Goal: Information Seeking & Learning: Learn about a topic

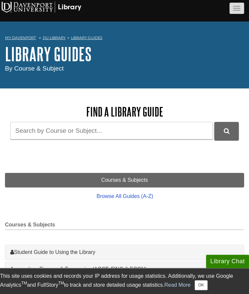
click at [237, 13] on button "button" at bounding box center [236, 8] width 15 height 11
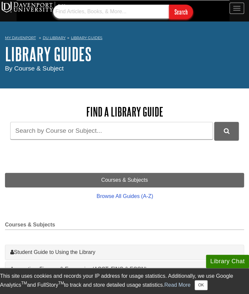
click at [130, 9] on input "text" at bounding box center [111, 12] width 116 height 14
click at [84, 11] on input "text" at bounding box center [111, 12] width 116 height 14
type input "b"
click at [169, 5] on input "Search" at bounding box center [181, 12] width 24 height 14
click at [151, 7] on input "'boost' 'employee' 'retention" at bounding box center [111, 12] width 116 height 14
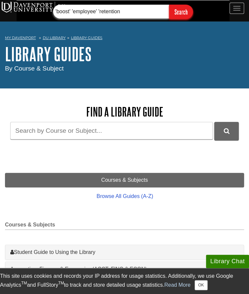
click at [150, 8] on input "'boost' 'employee' 'retention" at bounding box center [111, 12] width 116 height 14
type input "employee motivation"
click at [169, 5] on input "Search" at bounding box center [181, 12] width 24 height 14
